Goal: Find specific page/section: Find specific page/section

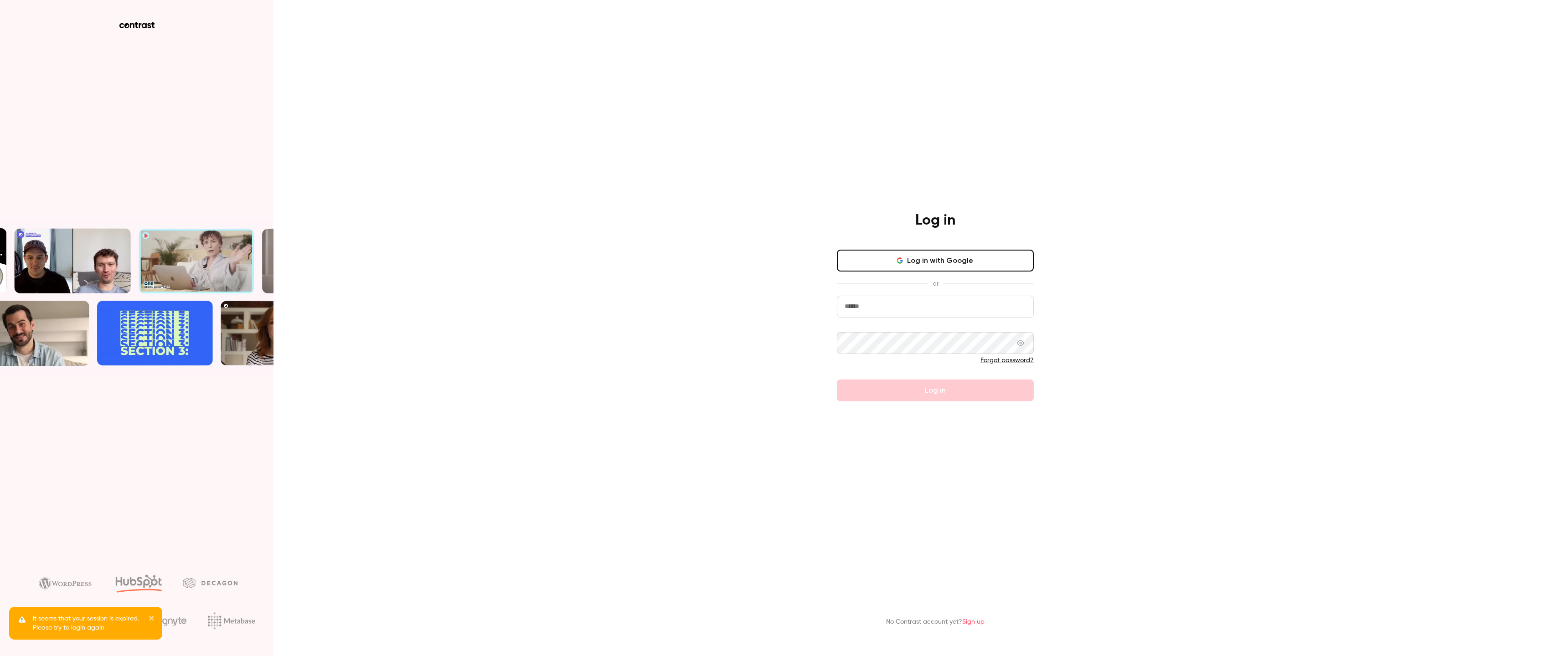
click at [886, 268] on button "Log in with Google" at bounding box center [935, 260] width 197 height 22
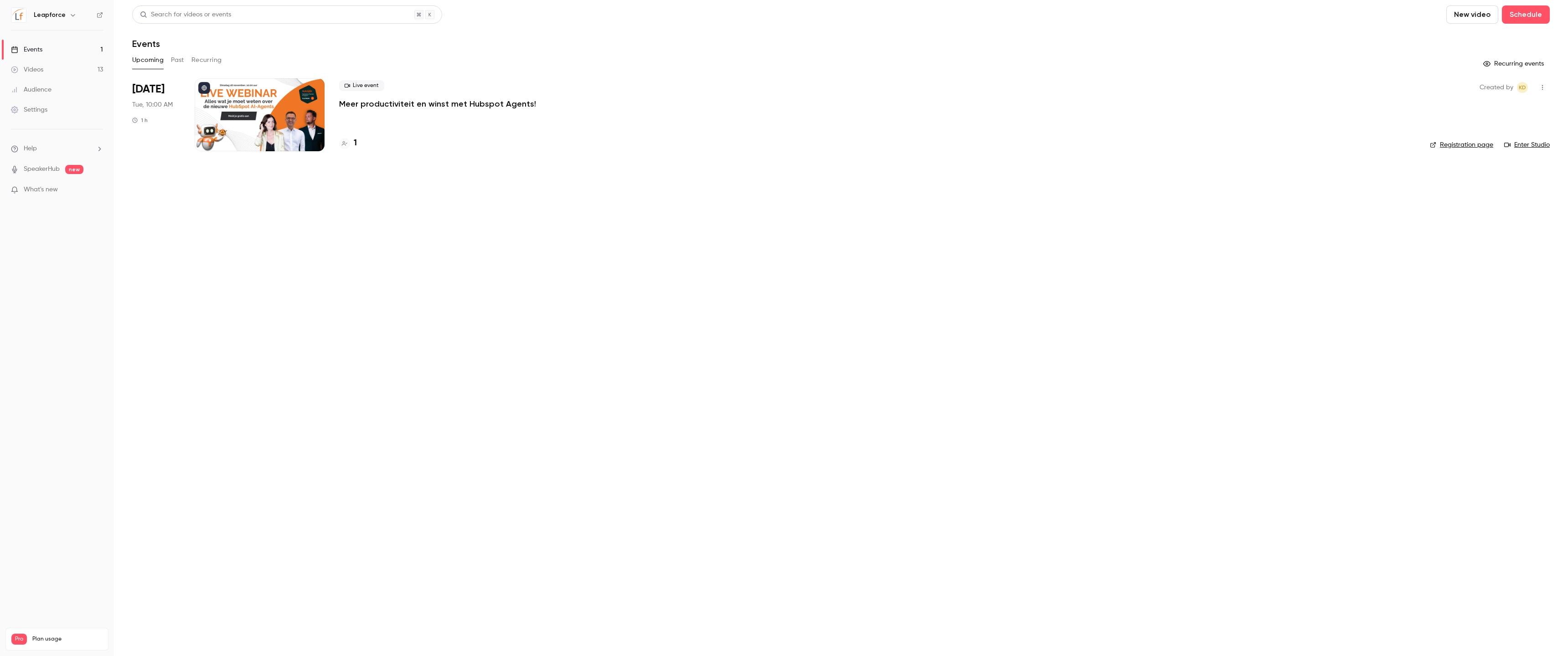
click at [368, 108] on p "Meer productiviteit en winst met Hubspot Agents!" at bounding box center [437, 104] width 197 height 11
